Goal: Download file/media

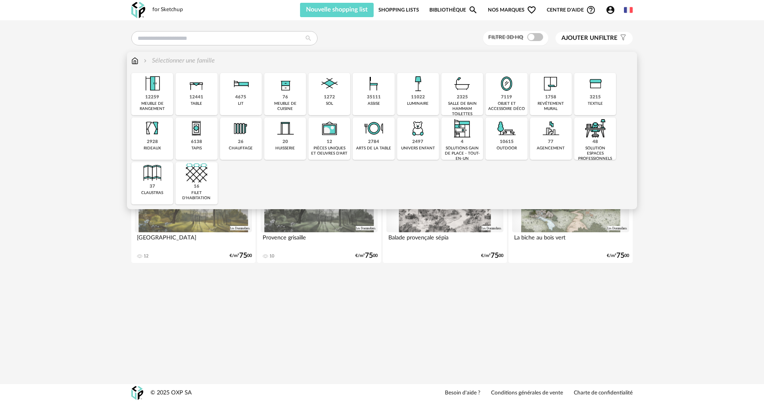
click at [311, 147] on div "solution espaces professionnels" at bounding box center [595, 154] width 37 height 16
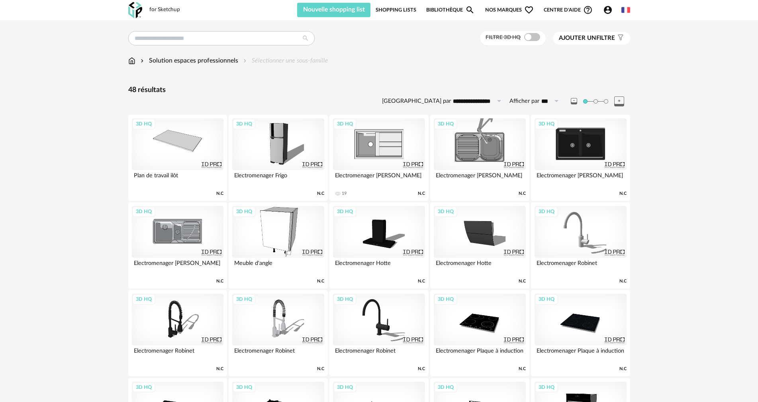
click at [311, 7] on icon "Magnify icon" at bounding box center [469, 9] width 7 height 7
click at [199, 38] on input "text" at bounding box center [221, 38] width 186 height 14
click at [311, 12] on span "Nos marques Heart Outline icon" at bounding box center [509, 10] width 49 height 14
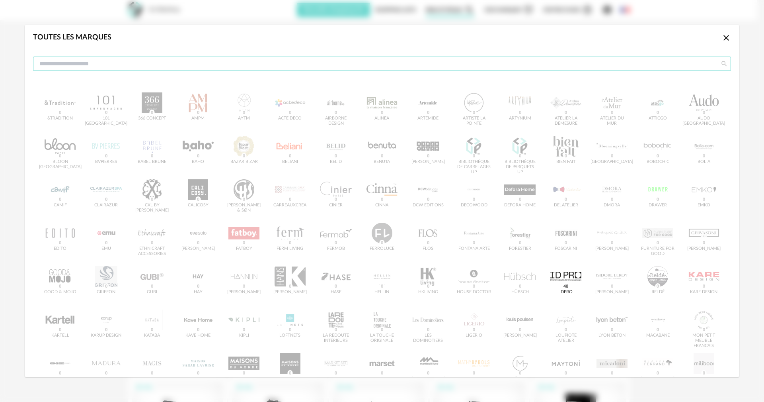
click at [183, 63] on input "dialog" at bounding box center [382, 64] width 698 height 14
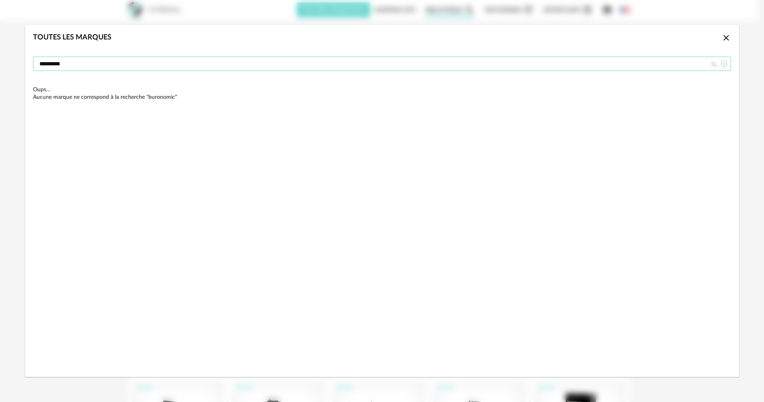
type input "*********"
click at [311, 40] on icon "Close icon" at bounding box center [727, 38] width 10 height 10
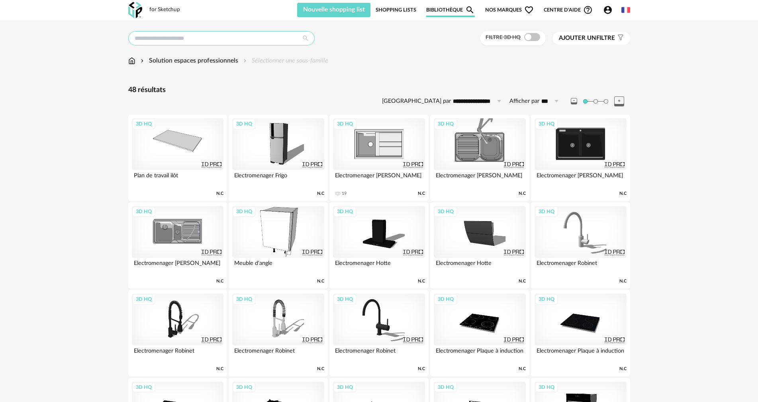
click at [265, 44] on input "text" at bounding box center [221, 38] width 186 height 14
type input "**********"
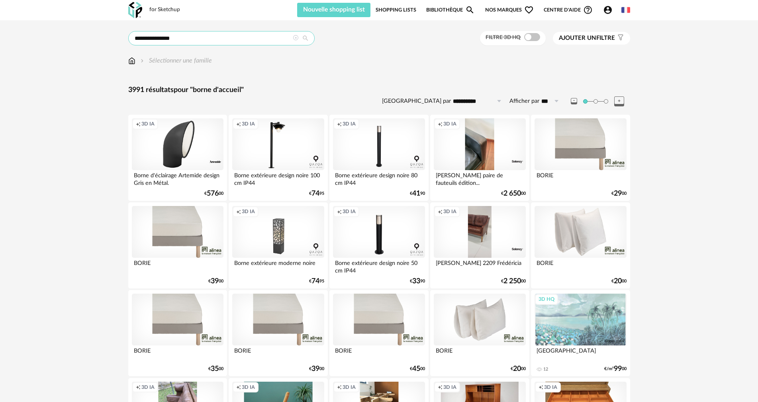
drag, startPoint x: 147, startPoint y: 36, endPoint x: 76, endPoint y: 43, distance: 71.2
type input "**********"
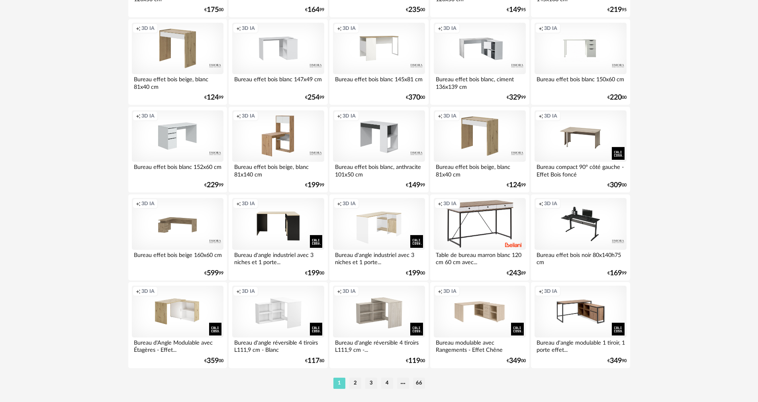
scroll to position [1518, 0]
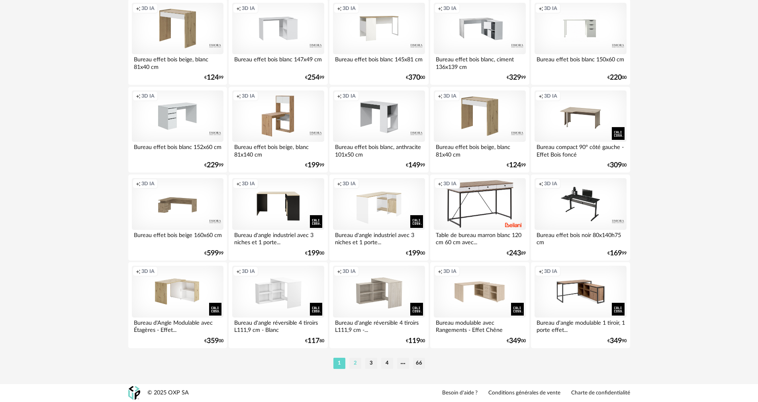
click at [311, 226] on li "2" at bounding box center [355, 363] width 12 height 11
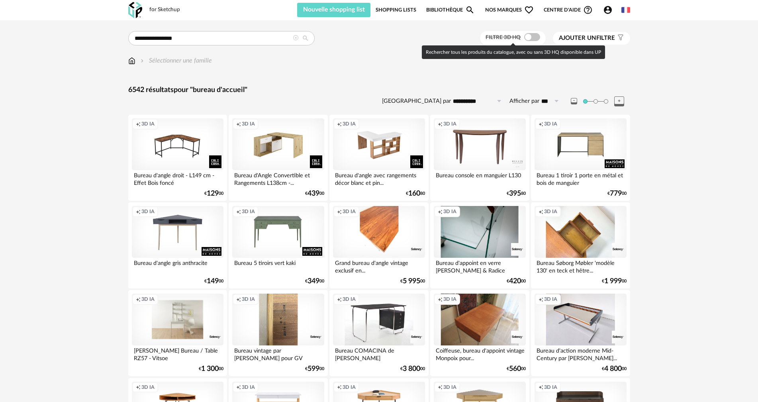
click at [311, 38] on span at bounding box center [532, 37] width 16 height 8
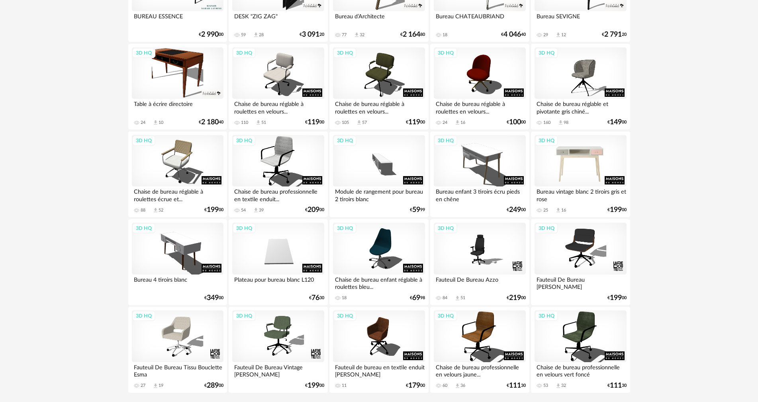
scroll to position [1518, 0]
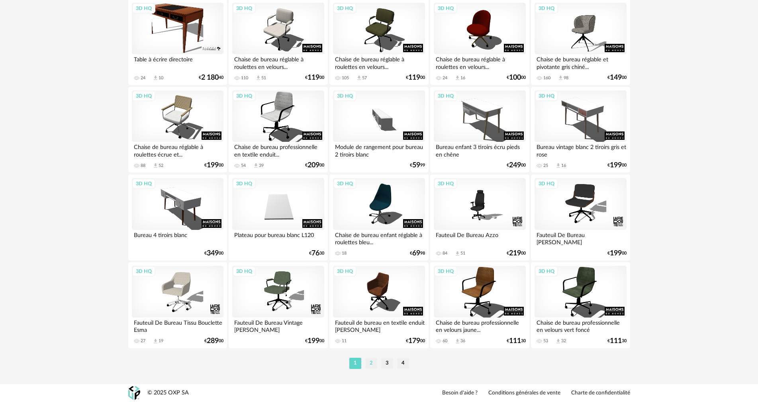
click at [311, 226] on li "2" at bounding box center [371, 363] width 12 height 11
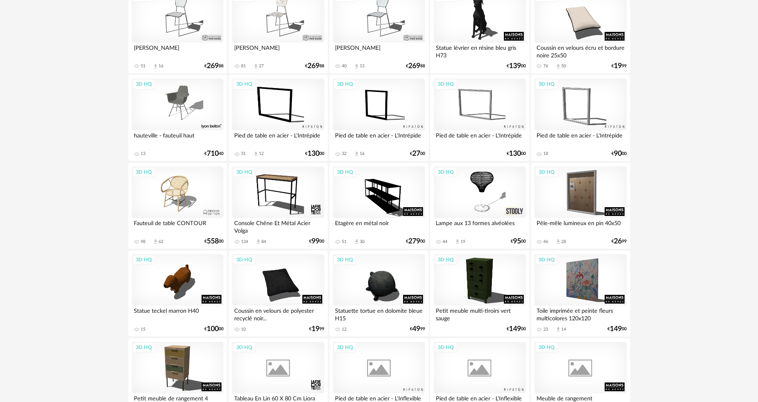
scroll to position [1274, 0]
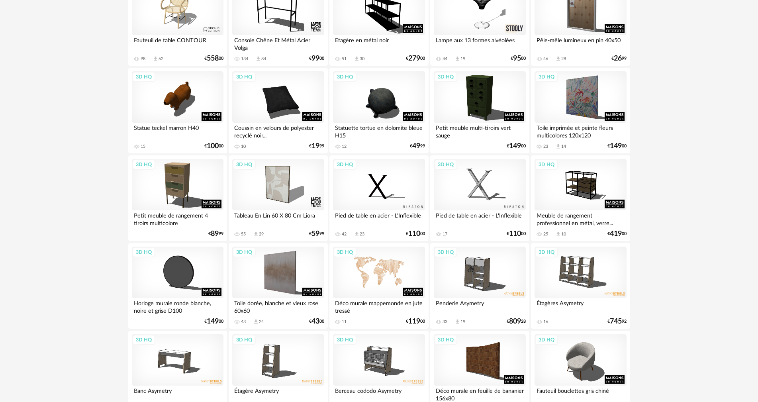
click at [311, 226] on div "3D HQ" at bounding box center [379, 272] width 92 height 52
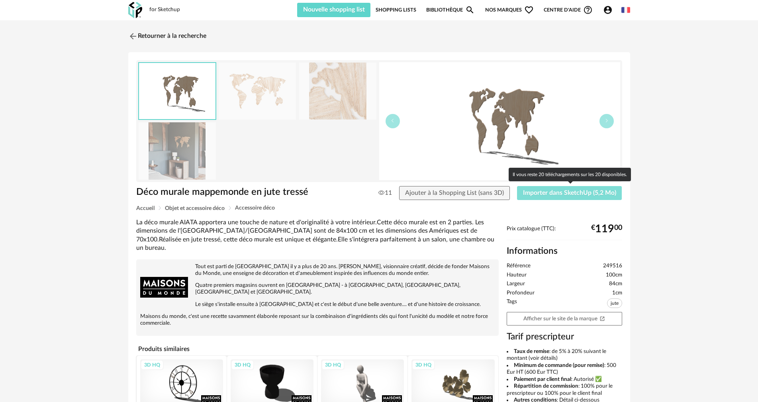
click at [311, 195] on span "Importer dans SketchUp (5,2 Mo)" at bounding box center [569, 193] width 93 height 6
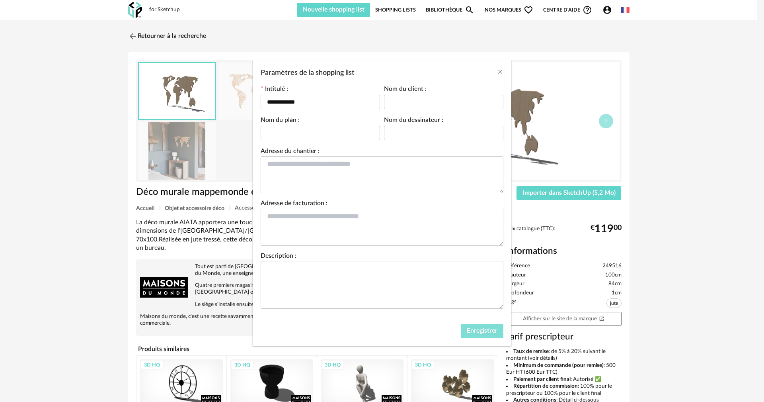
click at [311, 226] on span "Enregistrer" at bounding box center [482, 330] width 31 height 6
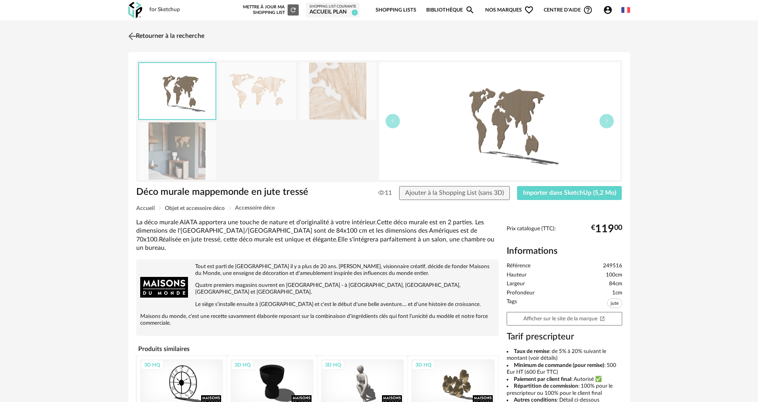
click at [133, 31] on img at bounding box center [132, 36] width 12 height 12
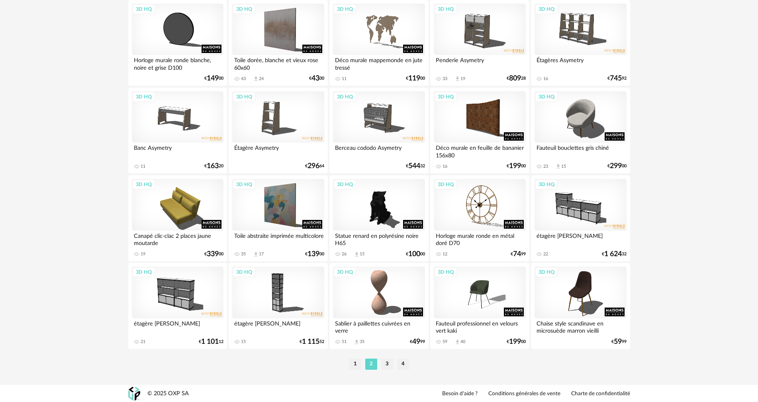
scroll to position [1518, 0]
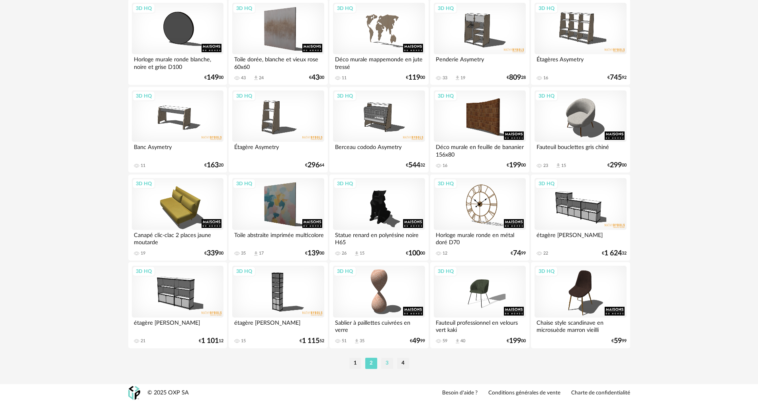
click at [311, 226] on li "3" at bounding box center [387, 363] width 12 height 11
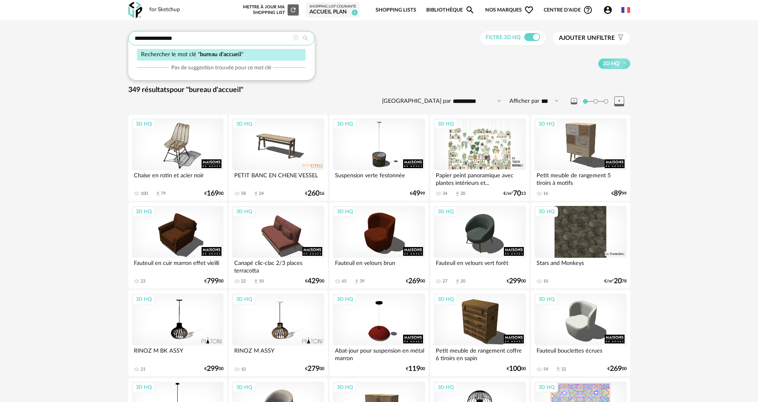
drag, startPoint x: 154, startPoint y: 38, endPoint x: 229, endPoint y: 41, distance: 75.3
click at [229, 41] on input "**********" at bounding box center [221, 38] width 186 height 14
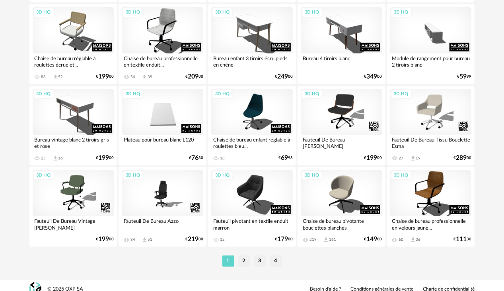
scroll to position [1492, 0]
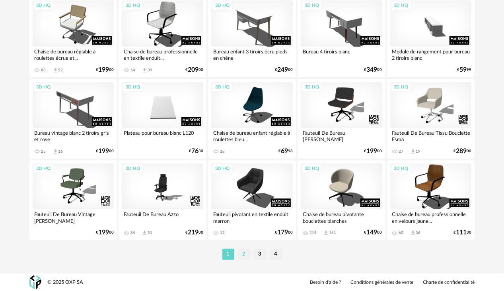
click at [243, 226] on li "2" at bounding box center [244, 253] width 12 height 11
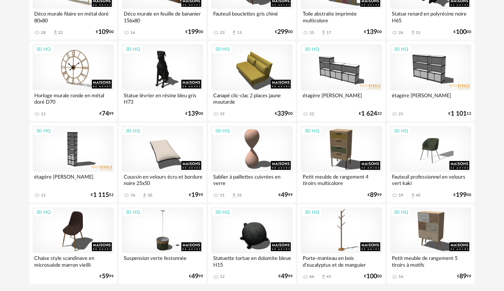
scroll to position [1492, 0]
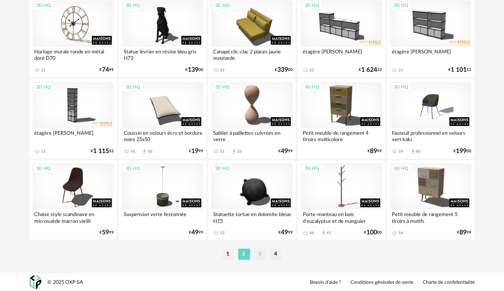
click at [263, 226] on li "3" at bounding box center [260, 253] width 12 height 11
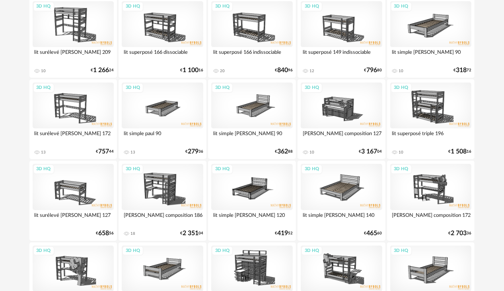
scroll to position [1492, 0]
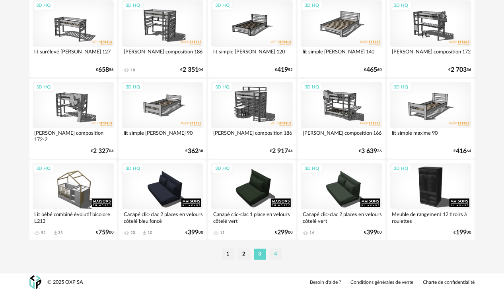
click at [276, 226] on li "4" at bounding box center [276, 253] width 12 height 11
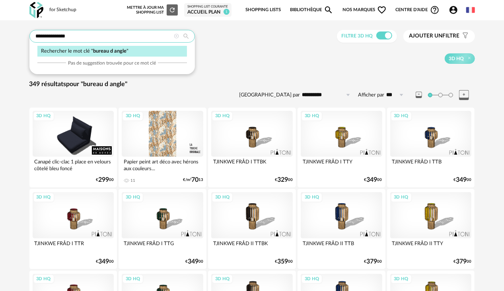
click at [84, 34] on input "**********" at bounding box center [112, 36] width 166 height 13
type input "******"
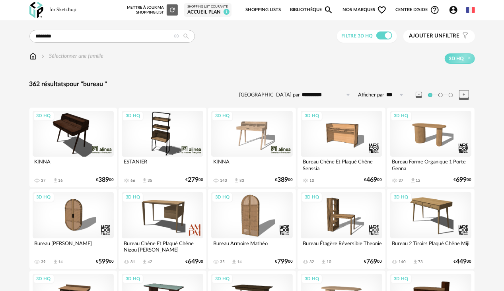
click at [307, 12] on link "Bibliothèque Magnify icon" at bounding box center [312, 10] width 44 height 17
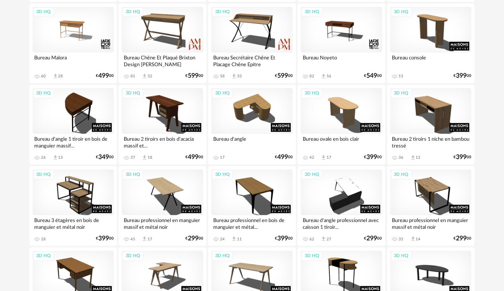
scroll to position [355, 0]
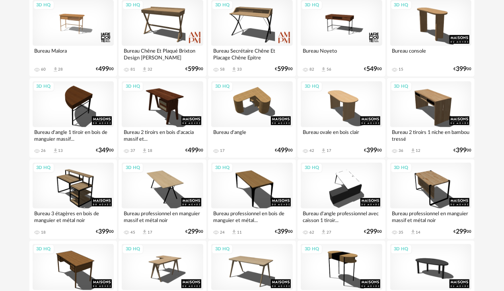
drag, startPoint x: 503, startPoint y: 88, endPoint x: 508, endPoint y: 88, distance: 4.8
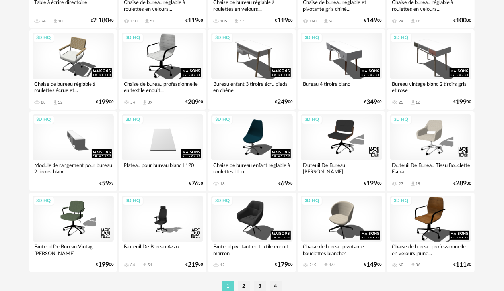
scroll to position [1492, 0]
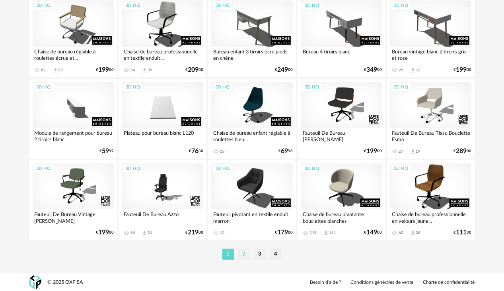
click at [241, 226] on li "2" at bounding box center [244, 253] width 12 height 11
type input "******"
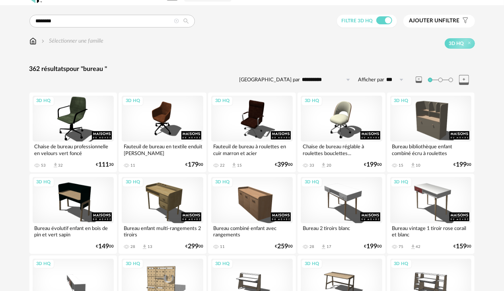
scroll to position [10, 0]
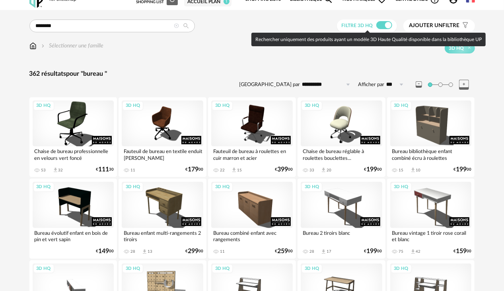
click at [311, 26] on span at bounding box center [385, 25] width 16 height 8
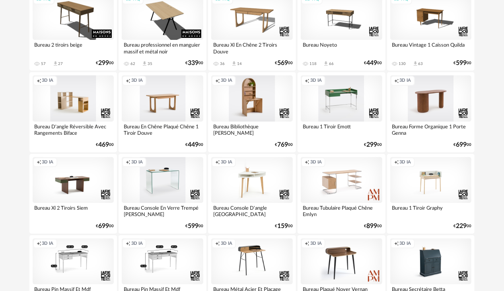
scroll to position [1492, 0]
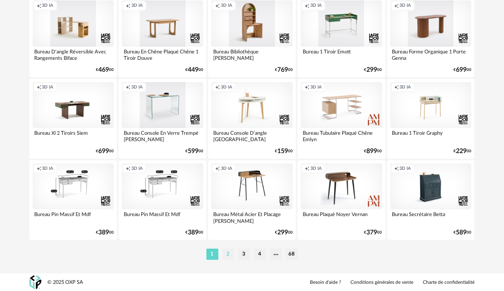
click at [231, 226] on li "2" at bounding box center [229, 253] width 12 height 11
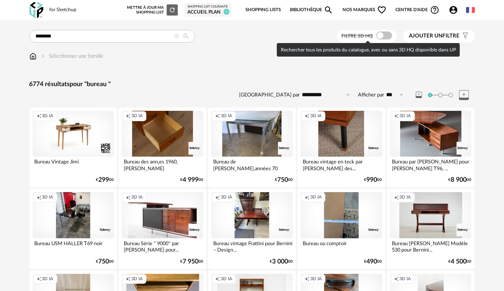
click at [311, 37] on span at bounding box center [385, 35] width 16 height 8
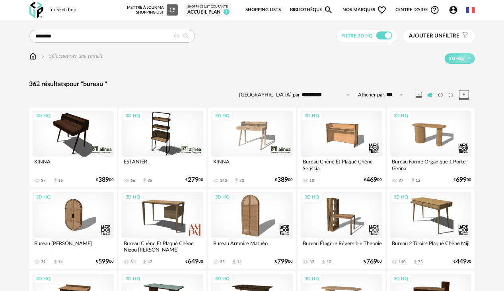
click at [311, 8] on icon "Heart Outline icon" at bounding box center [382, 10] width 10 height 10
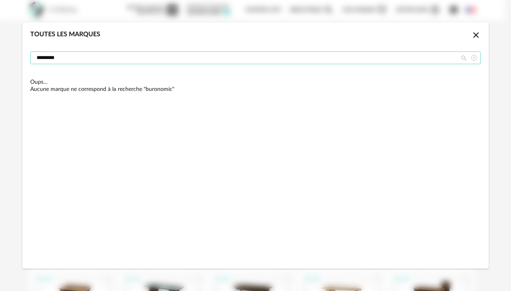
click at [309, 63] on input "*********" at bounding box center [255, 57] width 451 height 13
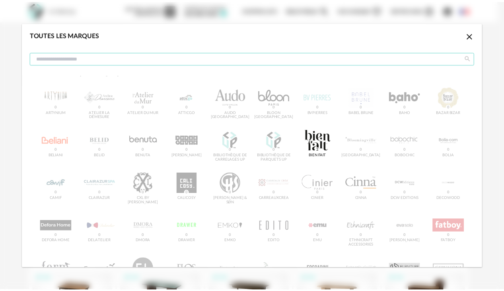
scroll to position [40, 0]
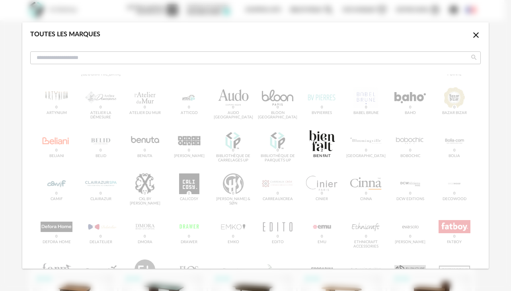
click at [311, 35] on icon "Close icon" at bounding box center [476, 35] width 10 height 10
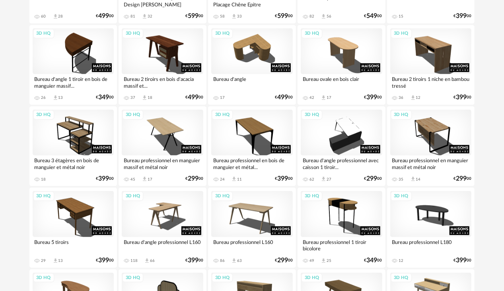
scroll to position [418, 0]
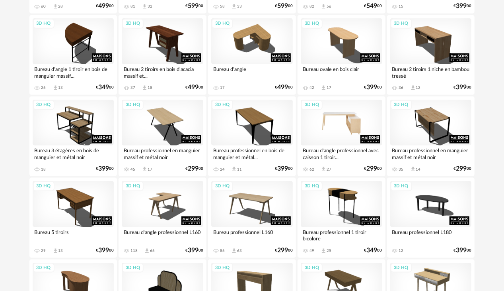
click at [311, 122] on div "3D HQ" at bounding box center [342, 123] width 82 height 46
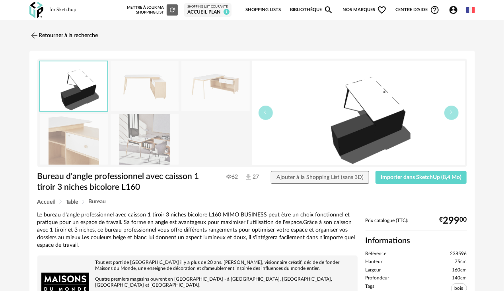
click at [145, 87] on img at bounding box center [145, 86] width 68 height 51
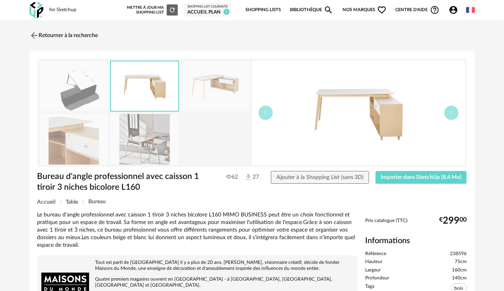
click at [69, 143] on img at bounding box center [74, 139] width 68 height 51
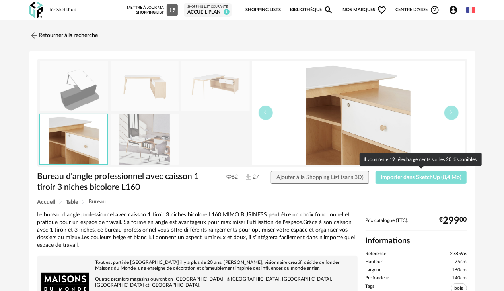
click at [311, 173] on button "Importer dans SketchUp (8,4 Mo)" at bounding box center [422, 177] width 92 height 13
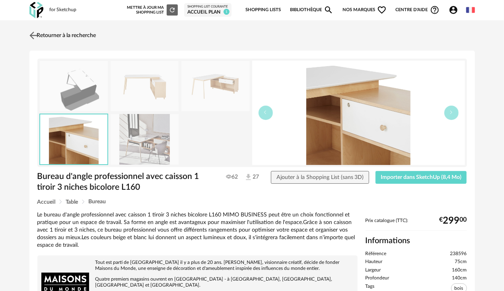
click at [40, 36] on link "Retourner à la recherche" at bounding box center [61, 36] width 69 height 18
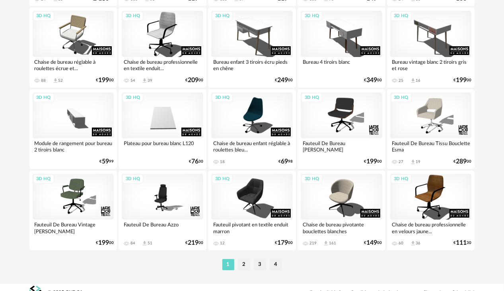
scroll to position [1492, 0]
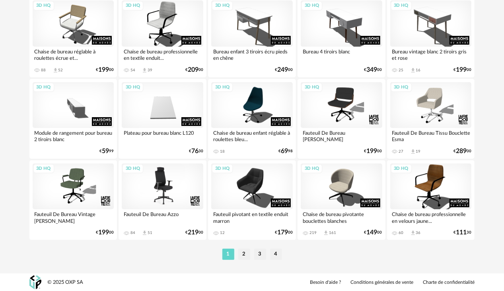
click at [167, 196] on div "3D HQ" at bounding box center [163, 186] width 82 height 46
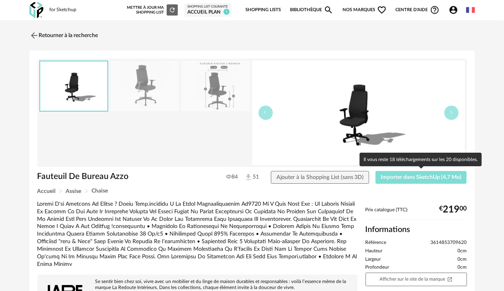
click at [311, 177] on span "Importer dans SketchUp (4,7 Mo)" at bounding box center [421, 177] width 81 height 6
click at [311, 178] on span "Importer dans SketchUp (4,7 Mo)" at bounding box center [421, 177] width 81 height 6
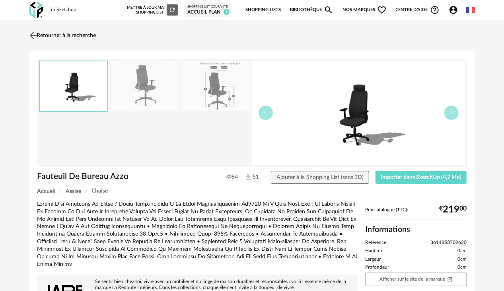
click at [31, 35] on img at bounding box center [33, 35] width 12 height 12
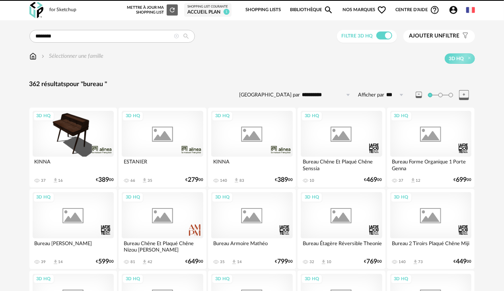
scroll to position [1492, 0]
